Goal: Contribute content: Contribute content

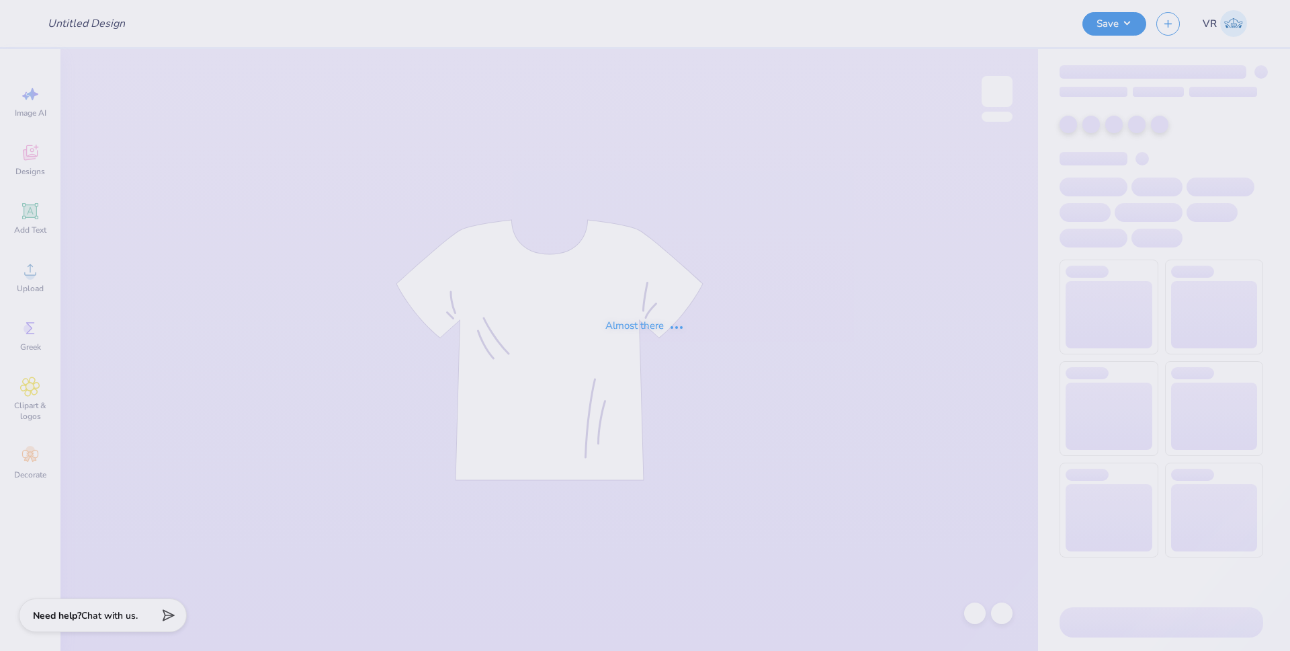
type input "KD Barn Dance 2025"
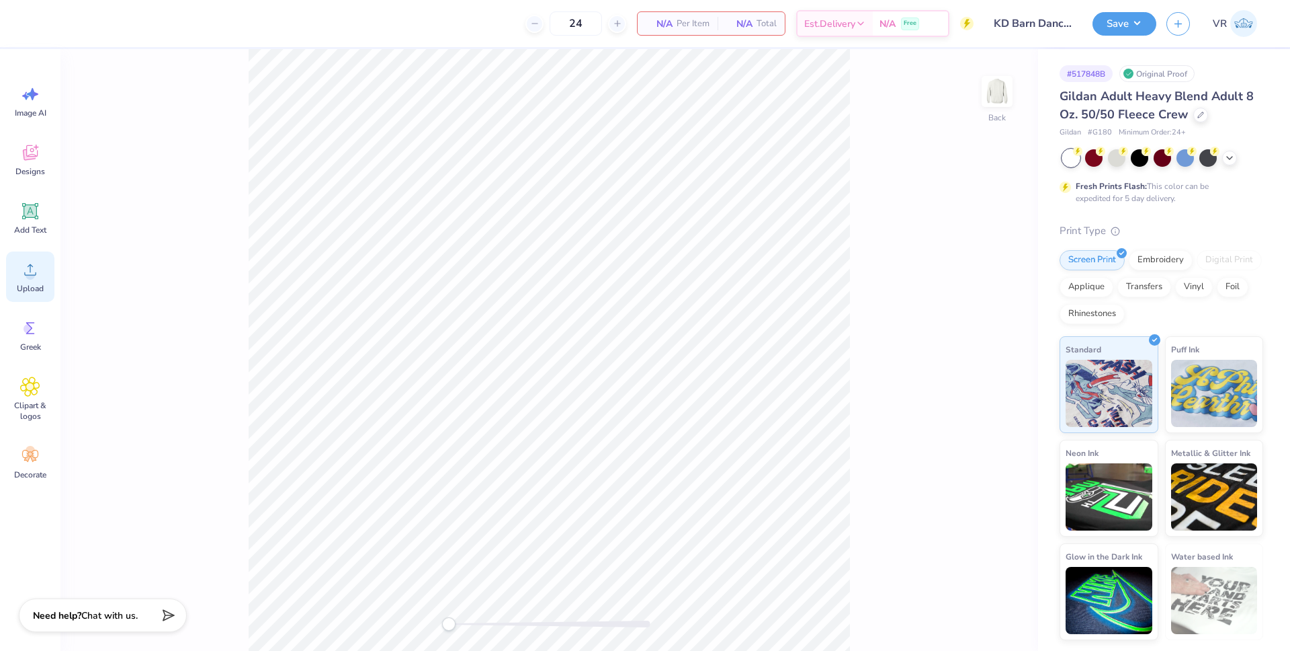
click at [40, 285] on span "Upload" at bounding box center [30, 288] width 27 height 11
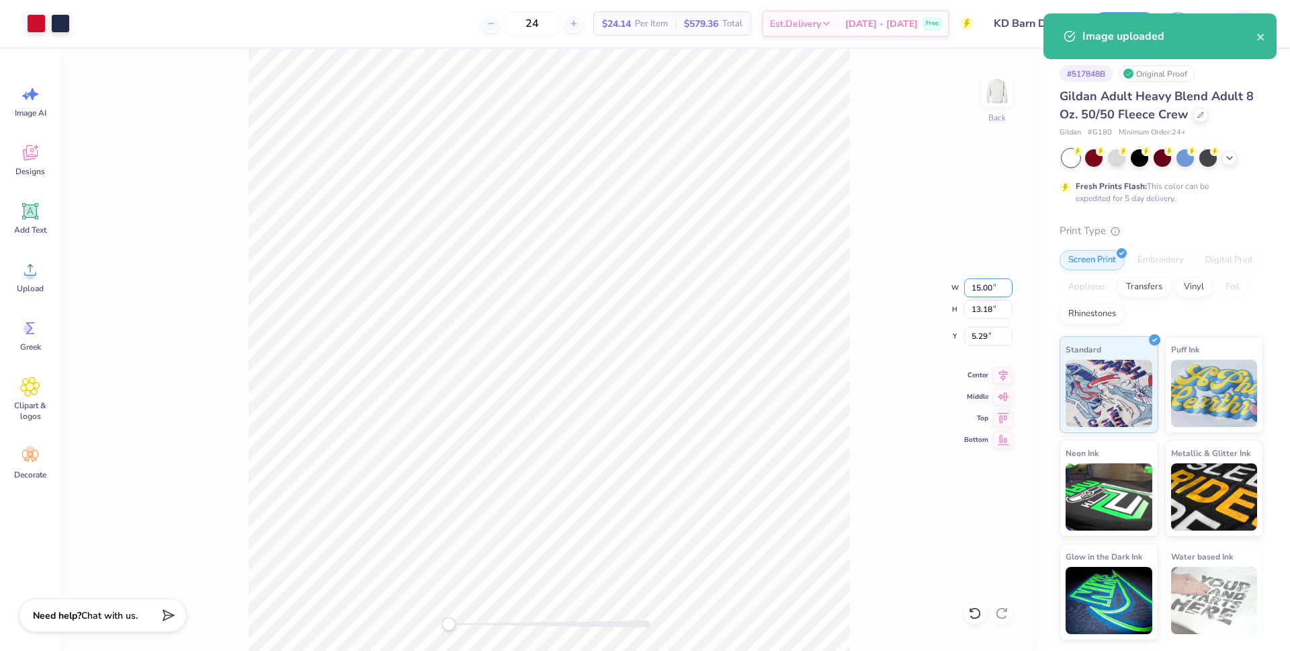
click at [976, 292] on input "15.00" at bounding box center [988, 287] width 48 height 19
click at [977, 292] on input "15.00" at bounding box center [988, 287] width 48 height 19
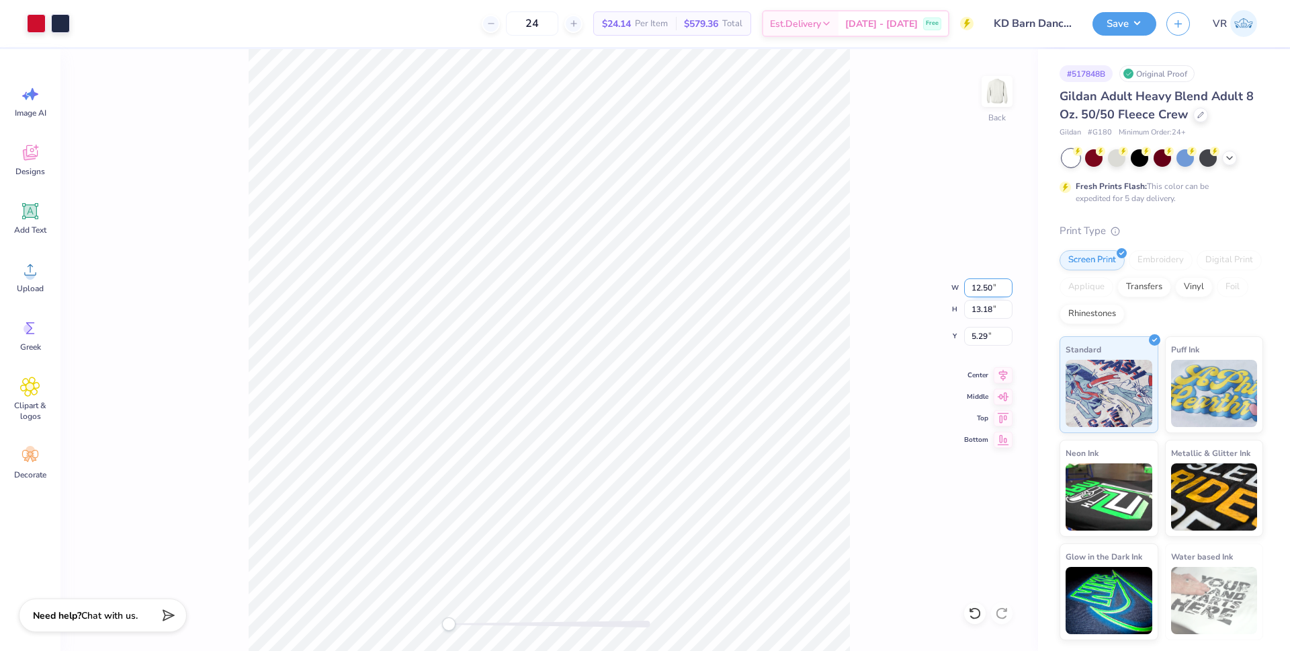
type input "12.50"
type input "10.98"
click at [981, 335] on input "6.38" at bounding box center [988, 336] width 48 height 19
type input "3"
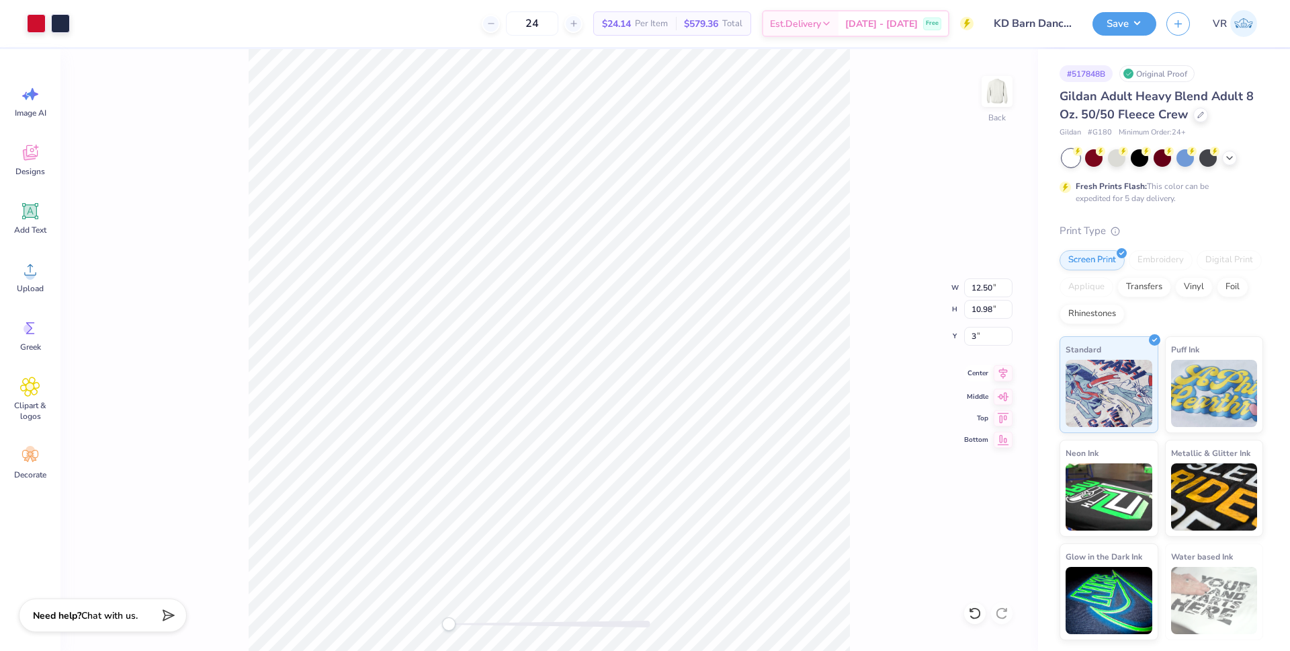
click at [1000, 378] on icon at bounding box center [1003, 373] width 19 height 16
click at [1120, 25] on button "Save" at bounding box center [1125, 22] width 64 height 24
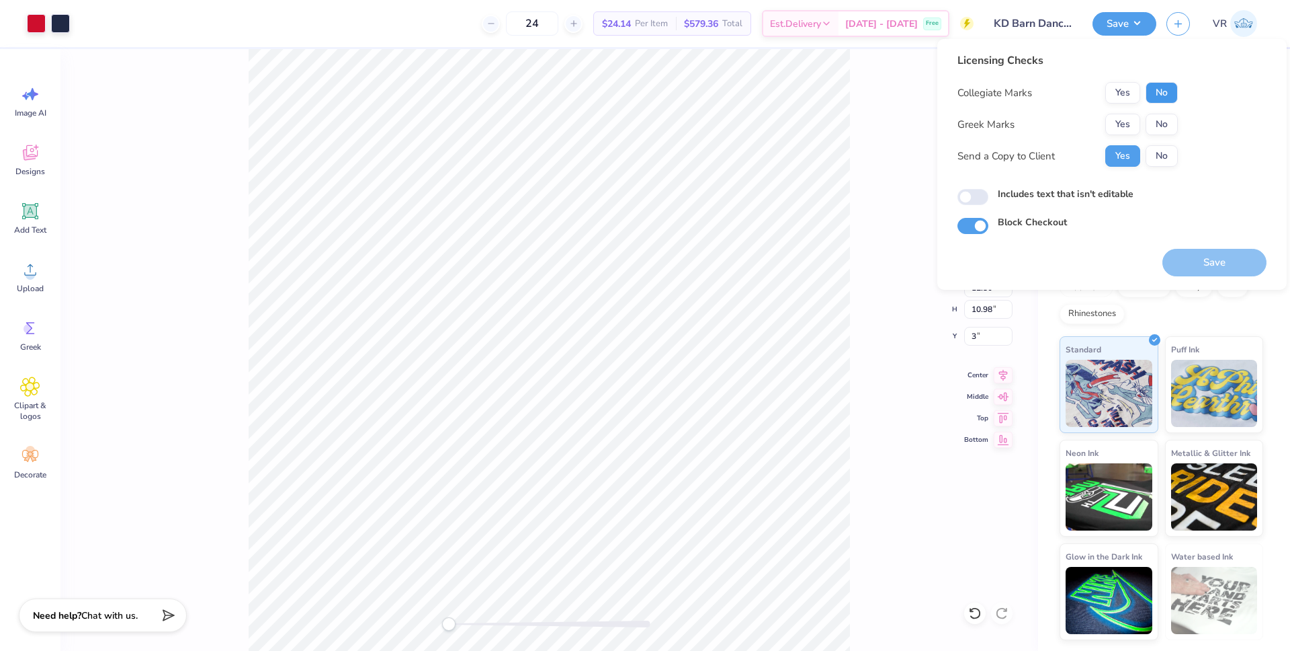
click at [1161, 95] on button "No" at bounding box center [1162, 93] width 32 height 22
click at [1128, 125] on button "Yes" at bounding box center [1123, 125] width 35 height 22
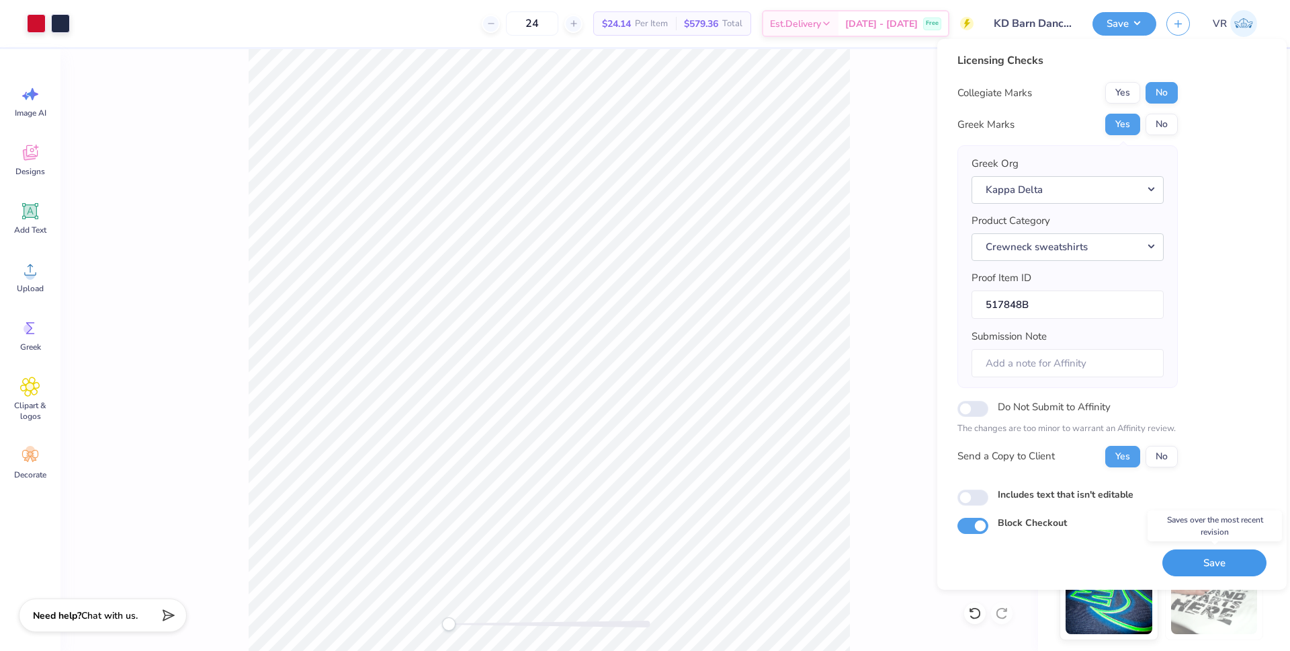
click at [1197, 559] on button "Save" at bounding box center [1215, 563] width 104 height 28
